Goal: Task Accomplishment & Management: Manage account settings

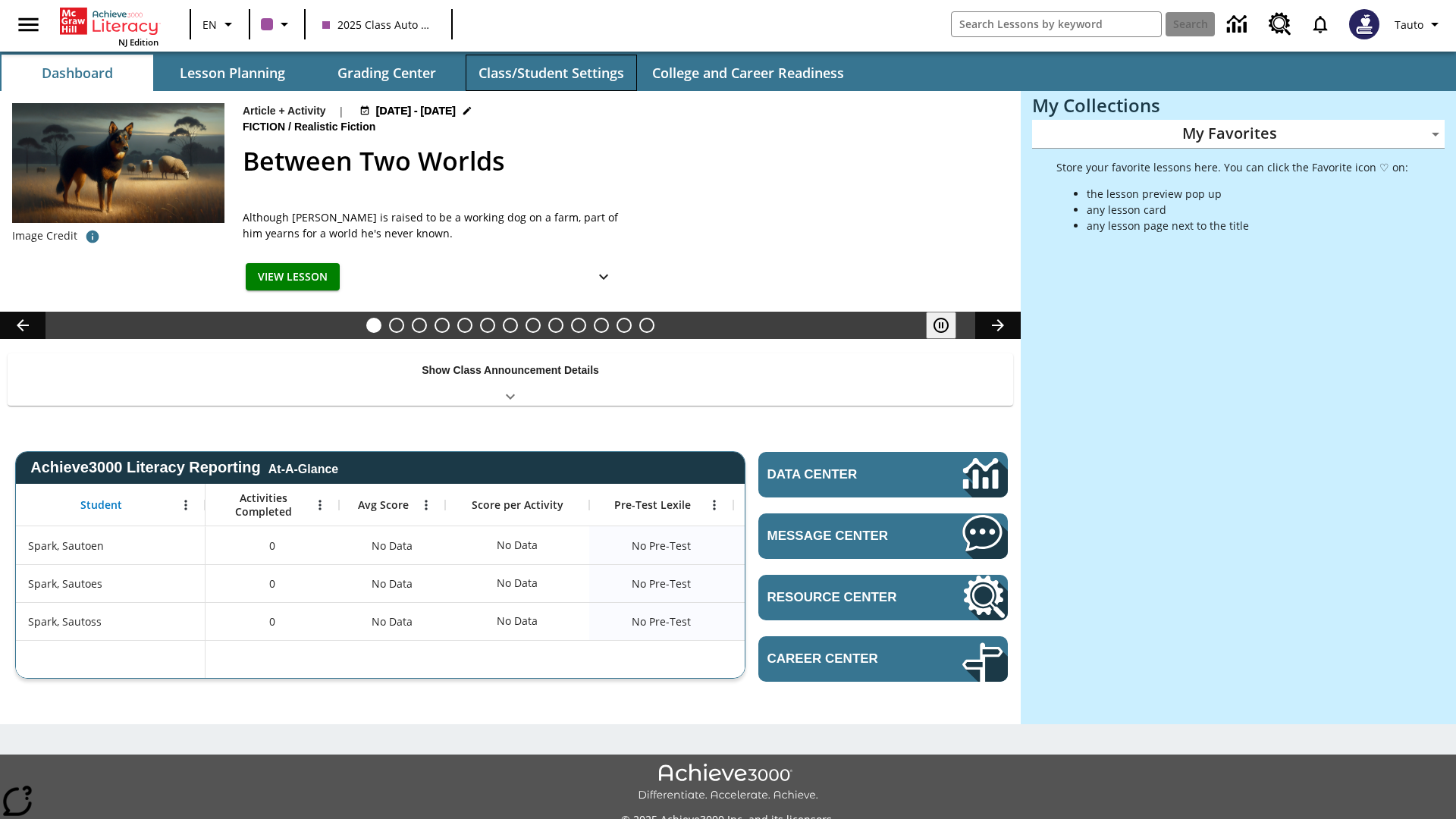
click at [551, 73] on button "Class/Student Settings" at bounding box center [551, 73] width 171 height 36
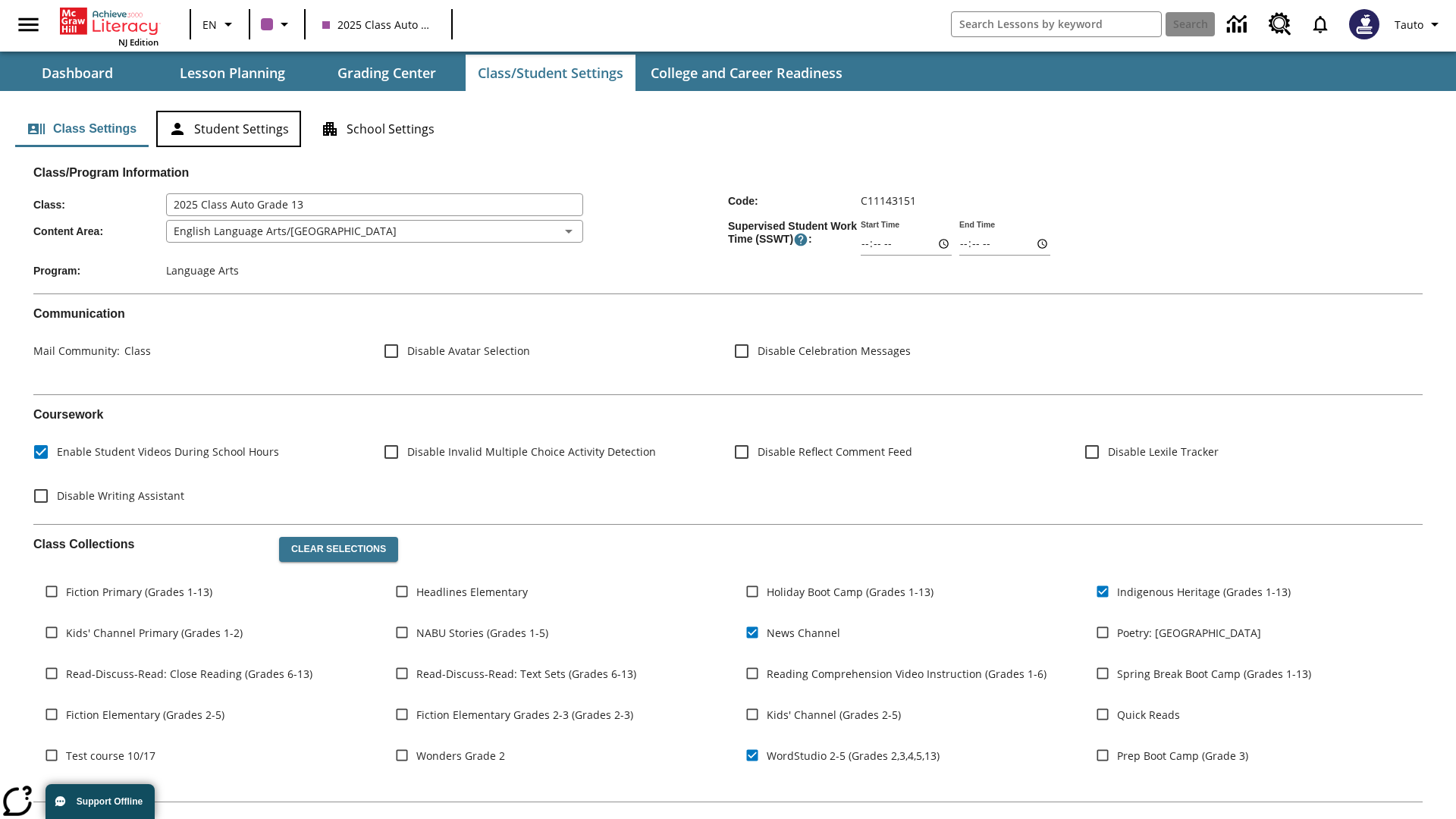
click at [229, 129] on button "Student Settings" at bounding box center [228, 129] width 145 height 36
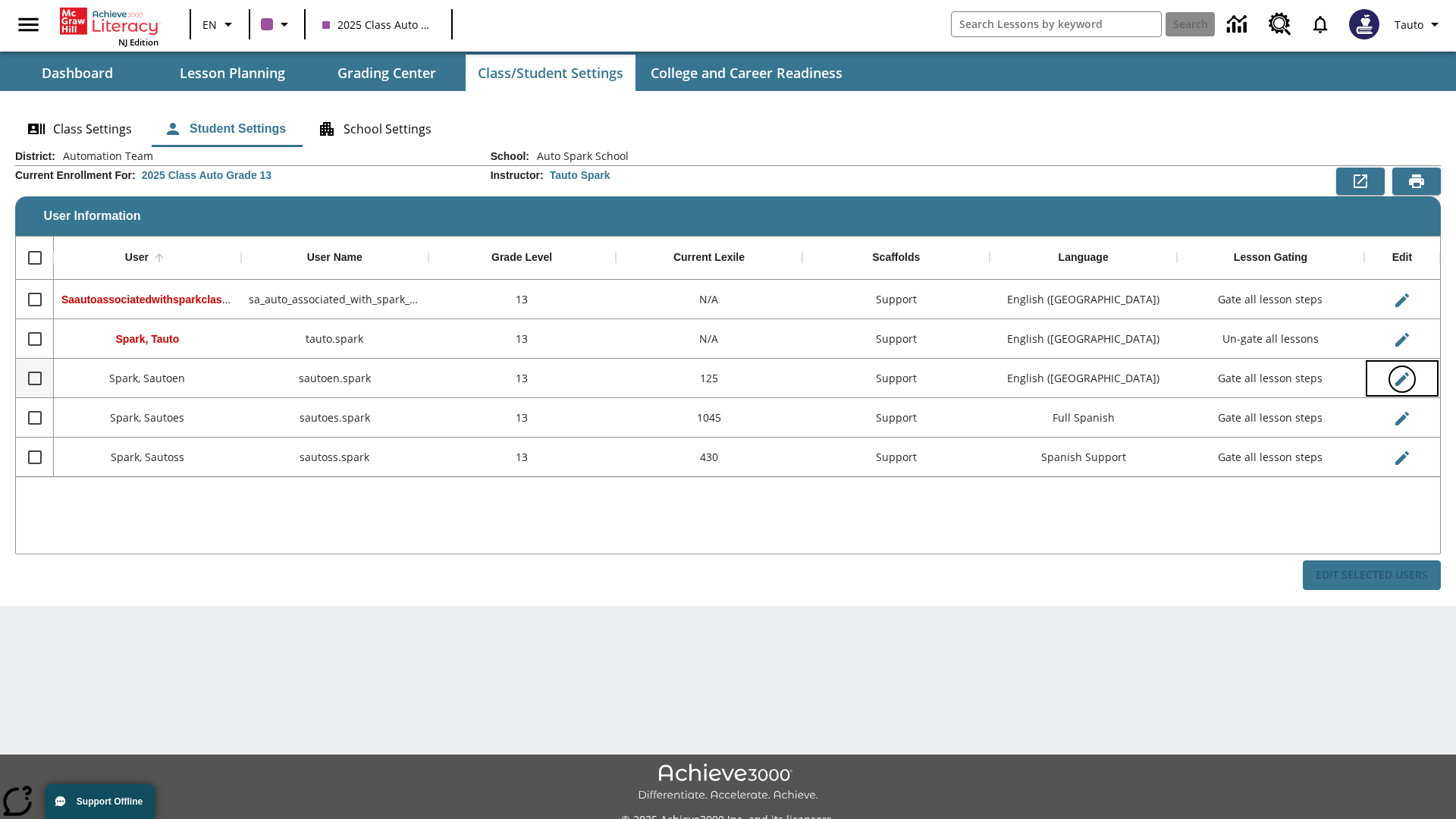
click at [1401, 378] on icon "Edit User" at bounding box center [1402, 379] width 14 height 14
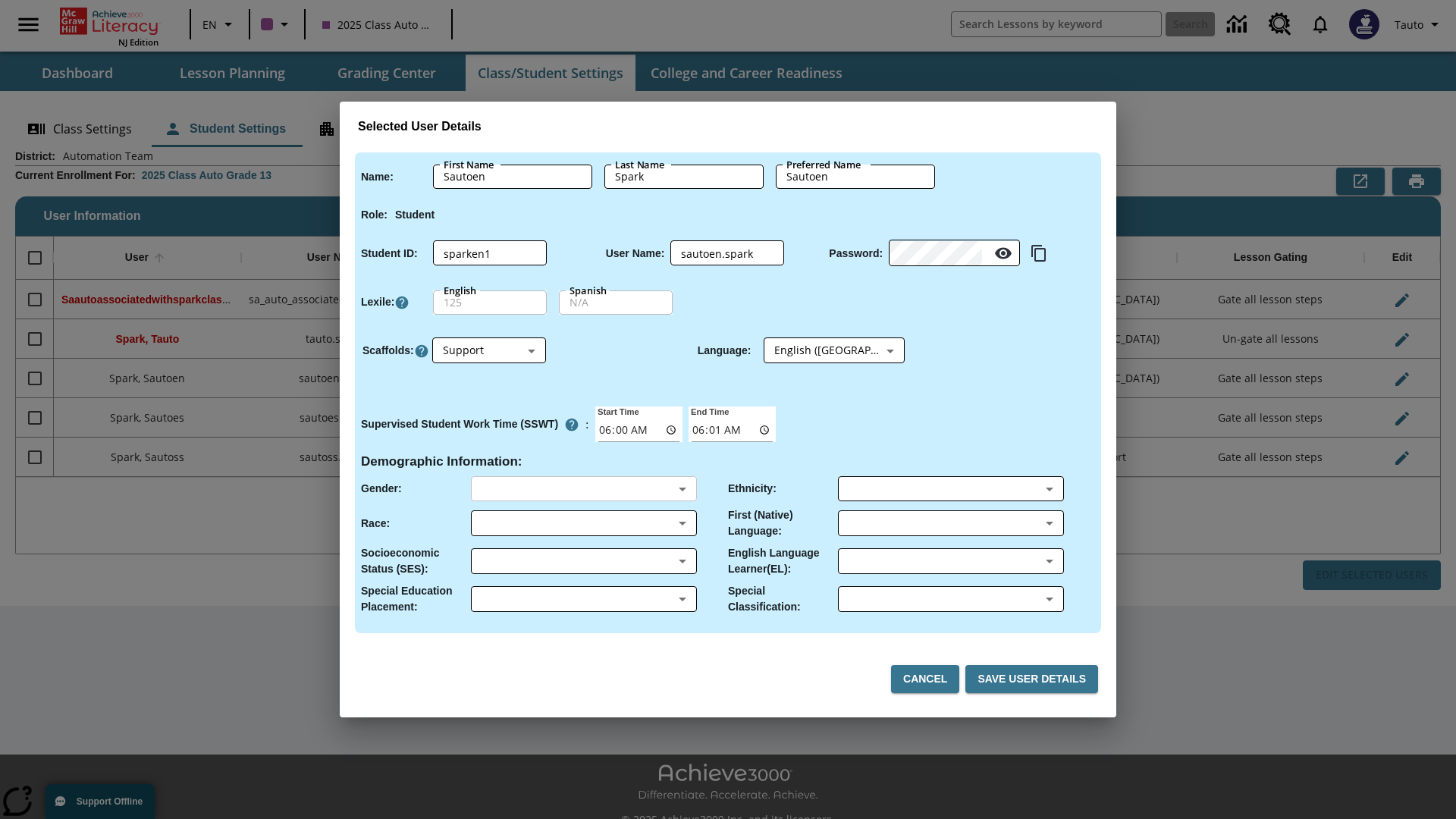
click at [583, 488] on body "Skip to main content NJ Edition EN 2025 Class Auto Grade 13 Search 0 Tauto Dash…" at bounding box center [728, 426] width 1456 height 853
click at [583, 523] on body "Skip to main content NJ Edition EN 2025 Class Auto Grade 13 Search 0 Tauto Dash…" at bounding box center [728, 426] width 1456 height 853
click at [583, 561] on body "Skip to main content NJ Edition EN 2025 Class Auto Grade 13 Search 0 Tauto Dash…" at bounding box center [728, 426] width 1456 height 853
click at [583, 599] on body "Skip to main content NJ Edition EN 2025 Class Auto Grade 13 Search 0 Tauto Dash…" at bounding box center [728, 426] width 1456 height 853
click at [950, 488] on body "Skip to main content NJ Edition EN 2025 Class Auto Grade 13 Search 0 Tauto Dash…" at bounding box center [728, 426] width 1456 height 853
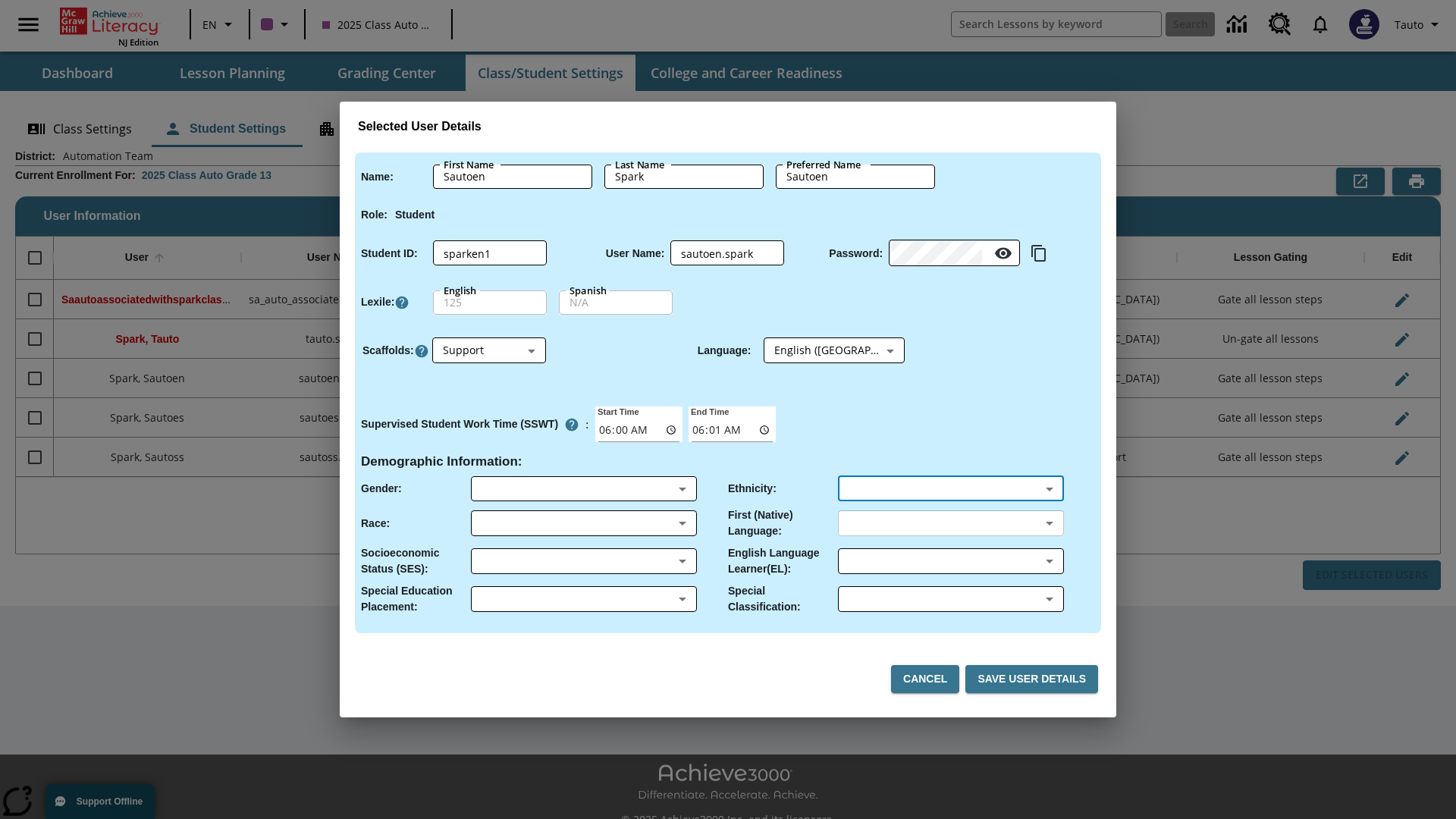
click at [950, 523] on body "Skip to main content NJ Edition EN 2025 Class Auto Grade 13 Search 0 Tauto Dash…" at bounding box center [728, 426] width 1456 height 853
click at [950, 561] on body "Skip to main content NJ Edition EN 2025 Class Auto Grade 13 Search 0 Tauto Dash…" at bounding box center [728, 426] width 1456 height 853
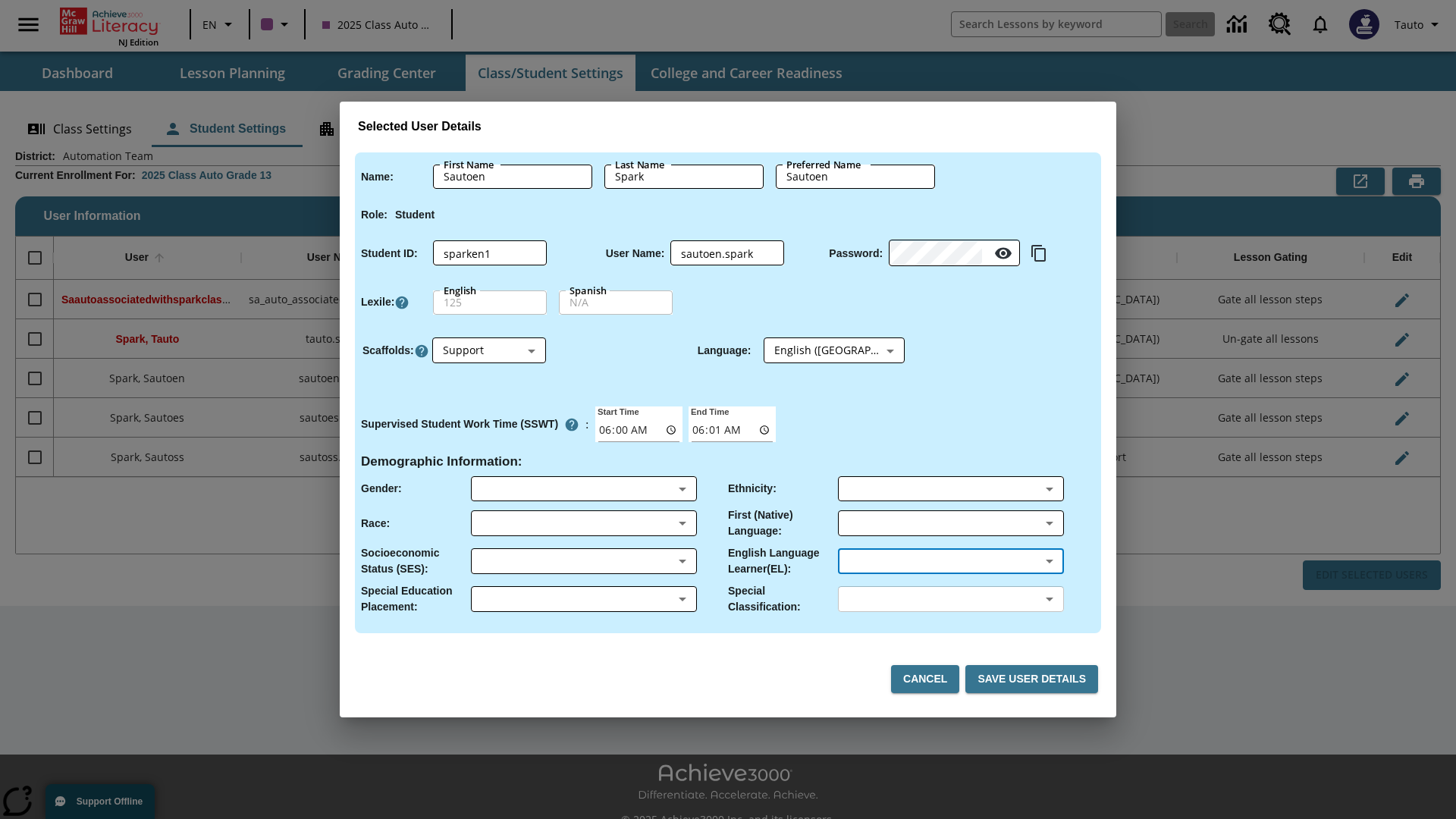
click at [950, 599] on body "Skip to main content NJ Edition EN 2025 Class Auto Grade 13 Search 0 Tauto Dash…" at bounding box center [728, 426] width 1456 height 853
